Goal: Task Accomplishment & Management: Use online tool/utility

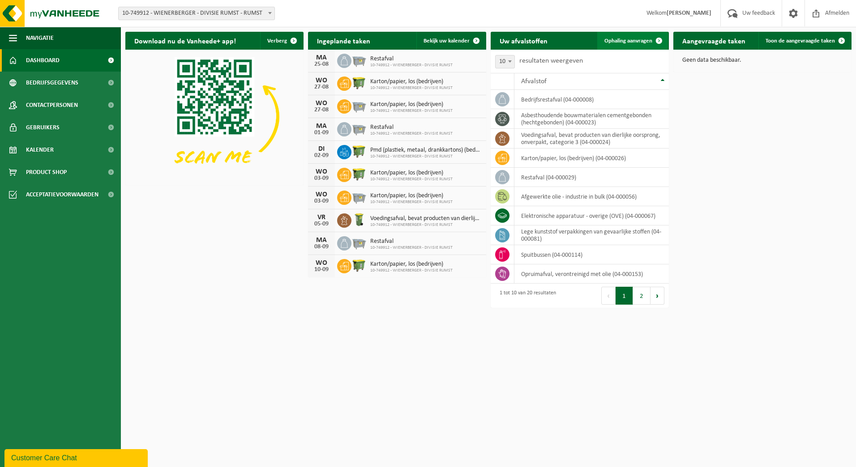
click at [626, 41] on span "Ophaling aanvragen" at bounding box center [628, 41] width 48 height 6
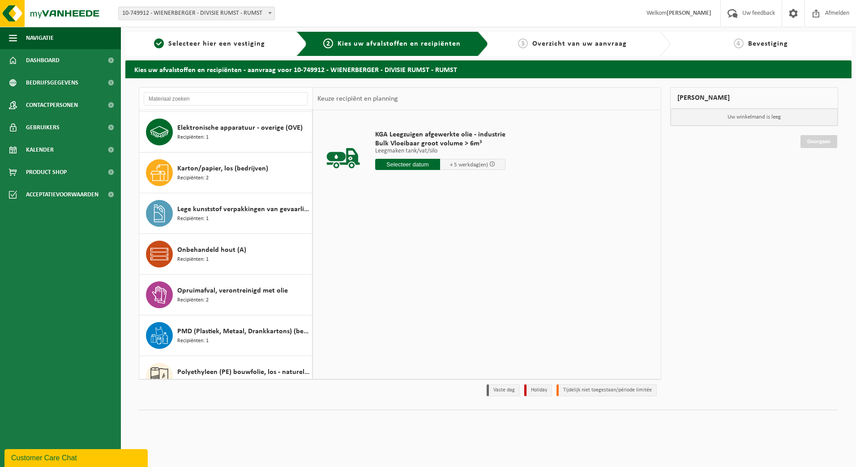
scroll to position [179, 0]
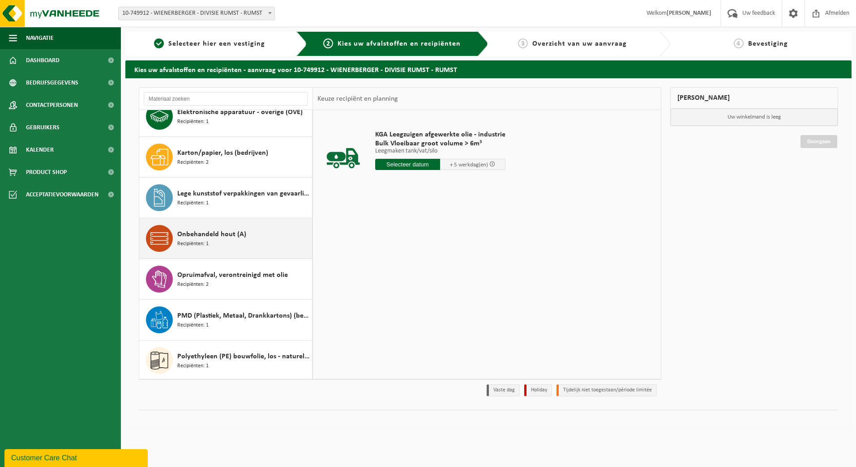
click at [231, 232] on span "Onbehandeld hout (A)" at bounding box center [211, 234] width 69 height 11
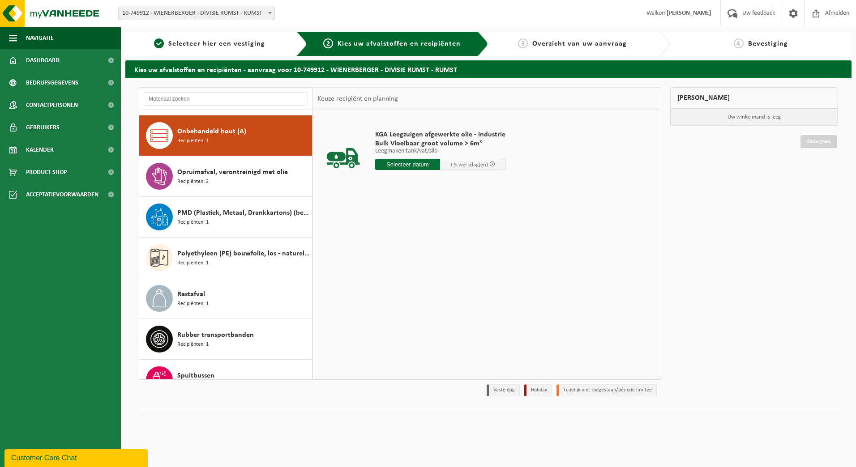
scroll to position [286, 0]
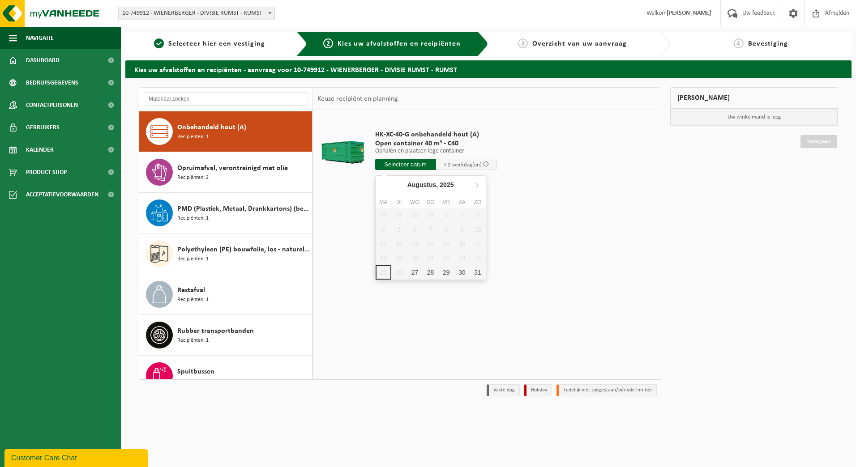
click at [404, 165] on input "text" at bounding box center [405, 164] width 61 height 11
click at [415, 274] on div "27" at bounding box center [415, 272] width 16 height 14
type input "Van 2025-08-27"
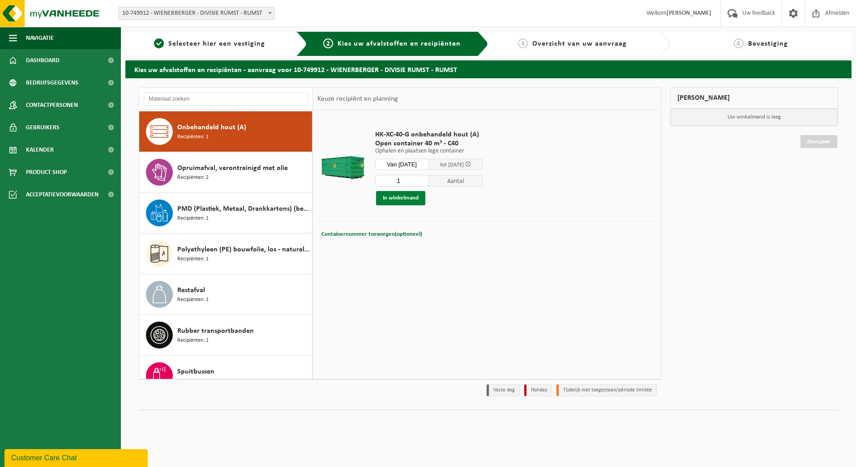
click at [404, 199] on button "In winkelmand" at bounding box center [400, 198] width 49 height 14
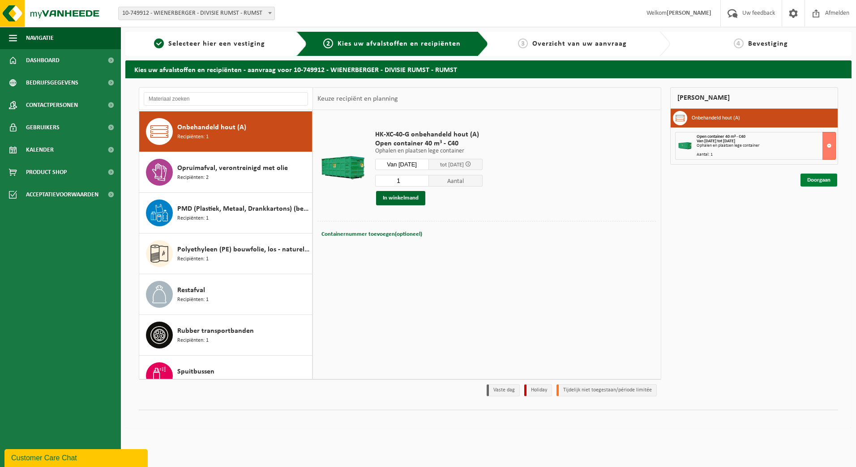
click at [819, 180] on link "Doorgaan" at bounding box center [818, 180] width 37 height 13
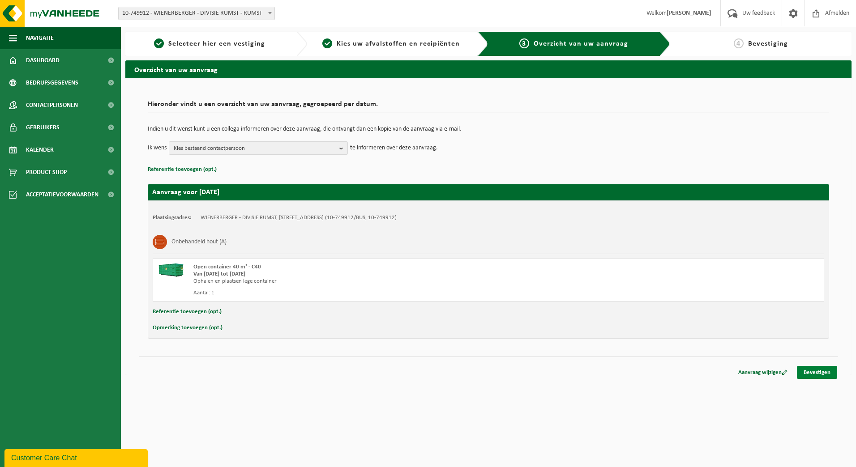
click at [823, 376] on link "Bevestigen" at bounding box center [817, 372] width 40 height 13
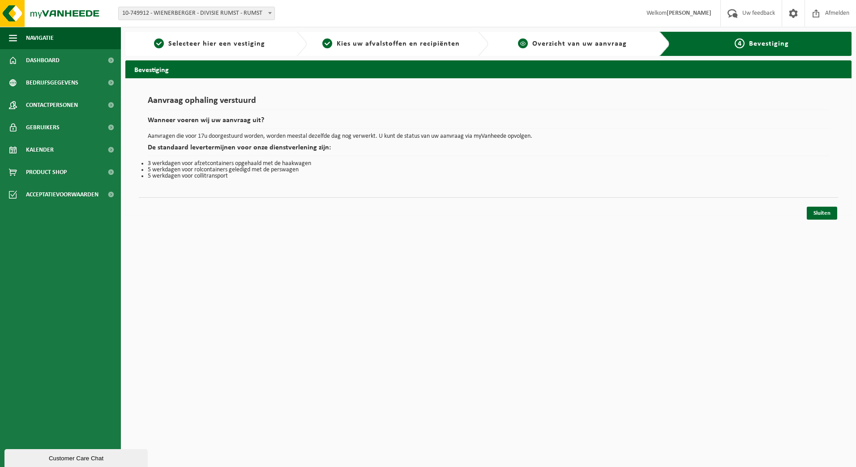
click at [541, 44] on span "Overzicht van uw aanvraag" at bounding box center [579, 43] width 94 height 7
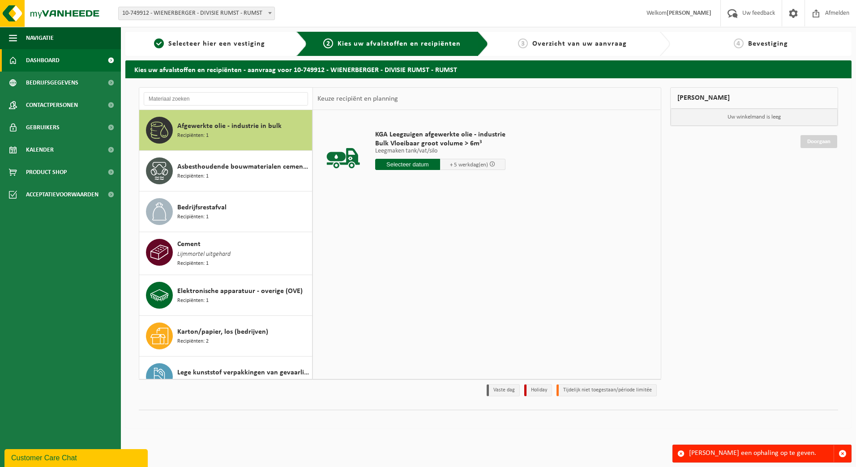
click at [58, 55] on span "Dashboard" at bounding box center [43, 60] width 34 height 22
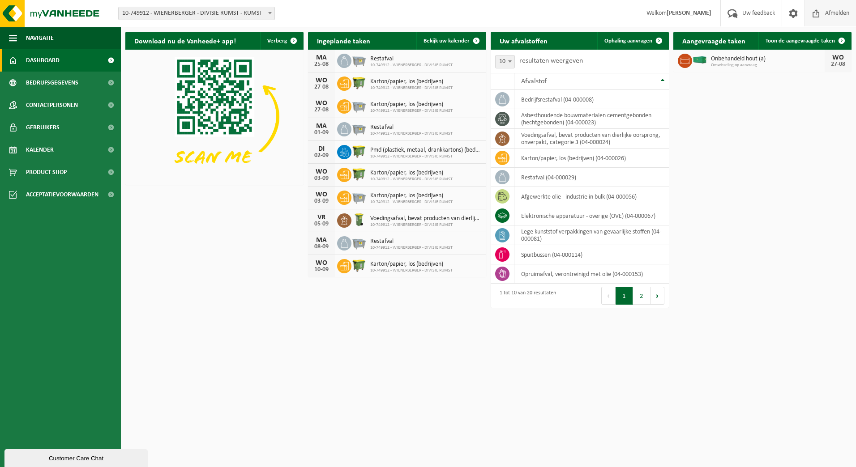
click at [831, 10] on span "Afmelden" at bounding box center [837, 13] width 29 height 26
